Goal: Find specific page/section: Find specific page/section

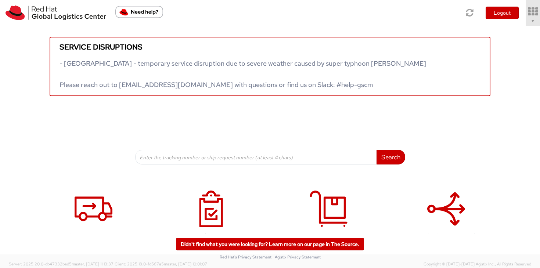
click at [531, 12] on icon at bounding box center [533, 12] width 17 height 10
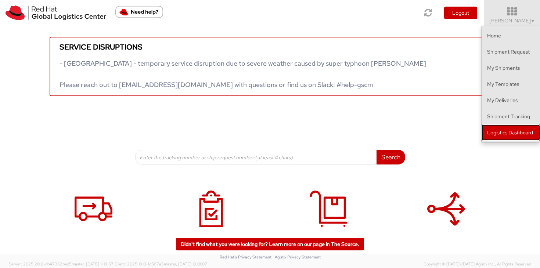
click at [521, 137] on link "Logistics Dashboard" at bounding box center [511, 133] width 58 height 16
